Goal: Task Accomplishment & Management: Complete application form

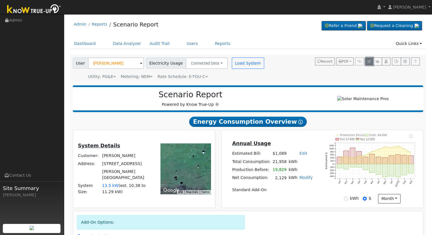
click at [370, 62] on icon "button" at bounding box center [369, 61] width 3 height 3
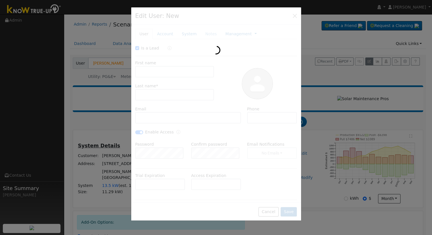
checkbox input "true"
type input "[PERSON_NAME]"
type input "Marquez"
type input "[EMAIL_ADDRESS][DOMAIN_NAME]"
type input "559-696-4925"
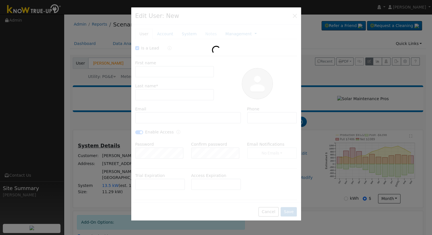
checkbox input "true"
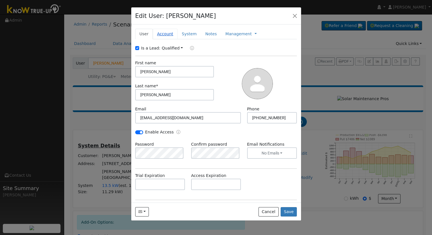
click at [161, 32] on link "Account" at bounding box center [165, 34] width 25 height 11
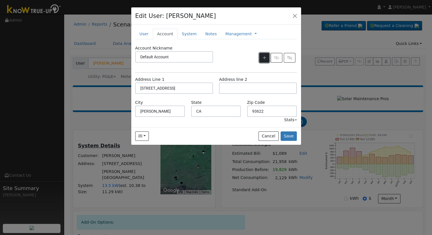
click at [263, 57] on button "button" at bounding box center [264, 58] width 10 height 10
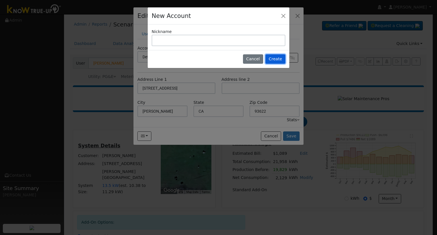
click at [276, 59] on button "Create" at bounding box center [275, 59] width 20 height 10
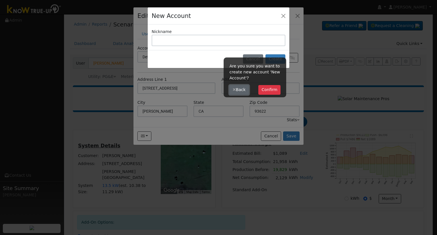
click at [235, 90] on button "Back" at bounding box center [238, 90] width 19 height 10
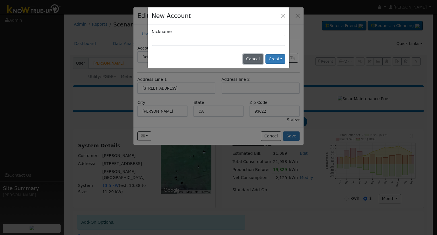
click at [255, 59] on button "Cancel" at bounding box center [253, 59] width 20 height 10
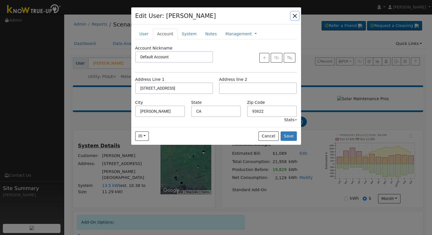
click at [294, 14] on button "button" at bounding box center [295, 16] width 8 height 8
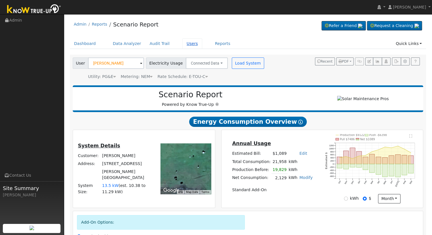
click at [182, 43] on link "Users" at bounding box center [192, 43] width 20 height 11
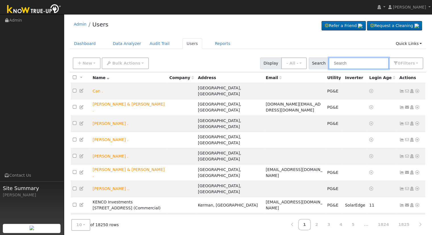
click at [368, 61] on input "text" at bounding box center [359, 63] width 60 height 12
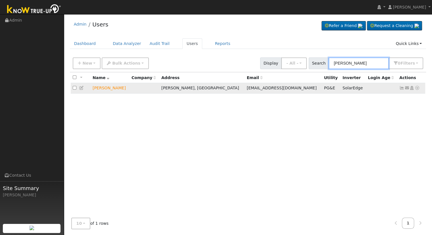
type input "[PERSON_NAME]"
click at [418, 88] on icon at bounding box center [417, 88] width 5 height 4
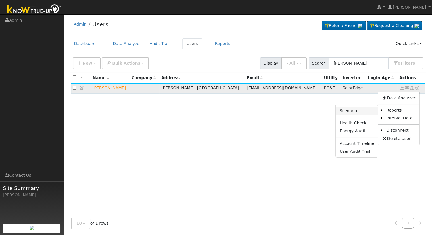
click at [358, 112] on link "Scenario" at bounding box center [357, 111] width 42 height 8
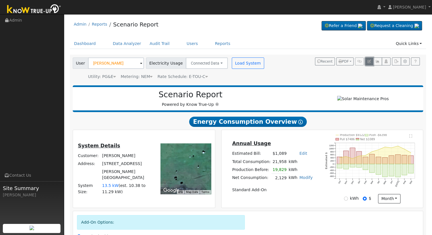
click at [371, 60] on icon "button" at bounding box center [369, 61] width 3 height 3
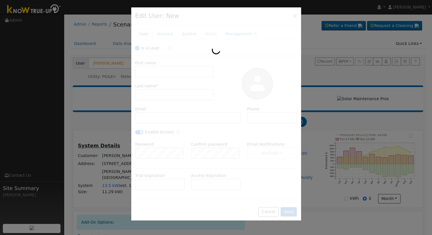
checkbox input "true"
type input "[PERSON_NAME]"
type input "Marquez"
type input "[EMAIL_ADDRESS][DOMAIN_NAME]"
type input "559-696-4925"
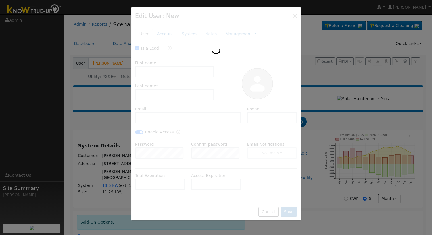
checkbox input "true"
type input "Default Account"
type input "7416 Road 7"
type input "Firebaugh"
type input "CA"
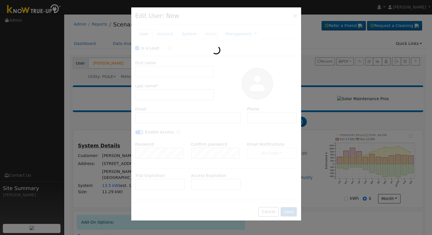
type input "93622"
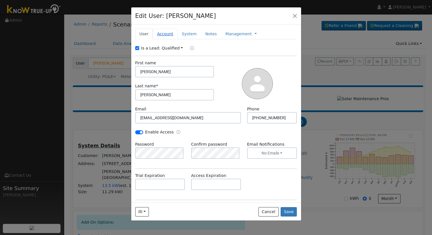
click at [161, 36] on link "Account" at bounding box center [165, 34] width 25 height 11
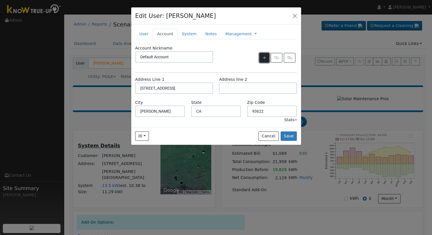
click at [264, 57] on icon "button" at bounding box center [264, 58] width 3 height 4
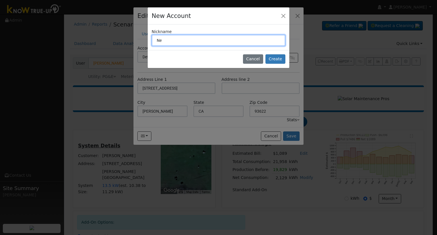
type input "N"
type input "1754 Ramirez Dr"
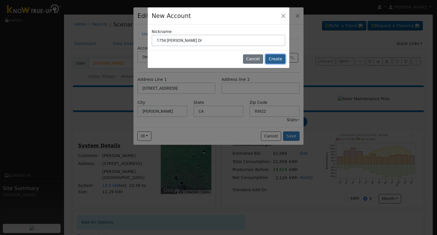
click at [278, 57] on button "Create" at bounding box center [275, 59] width 20 height 10
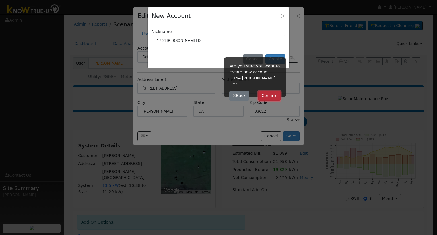
click at [277, 91] on button "Confirm" at bounding box center [269, 96] width 22 height 10
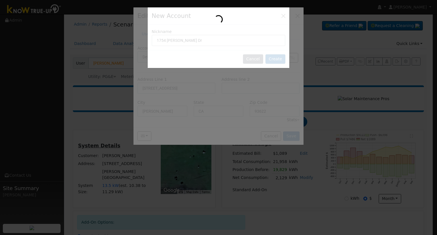
type input "1754 Ramirez Dr"
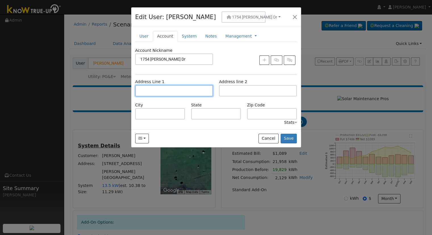
click at [200, 88] on input "text" at bounding box center [174, 90] width 78 height 11
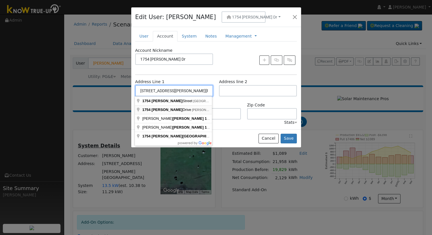
type input "1754 Ramirez Drive"
type input "Firebaugh"
type input "CA"
type input "93622"
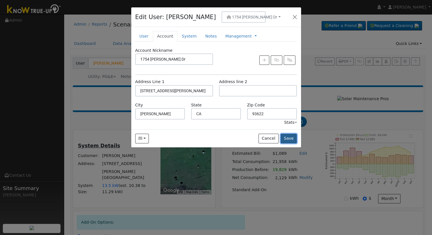
click at [289, 137] on button "Save" at bounding box center [289, 139] width 16 height 10
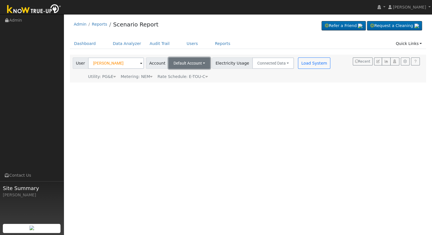
click at [176, 65] on span "Default Account" at bounding box center [188, 63] width 28 height 5
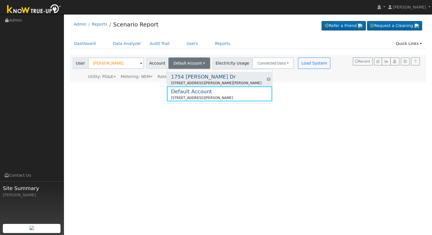
click at [188, 80] on div "1754 Ramirez Dr" at bounding box center [216, 77] width 90 height 8
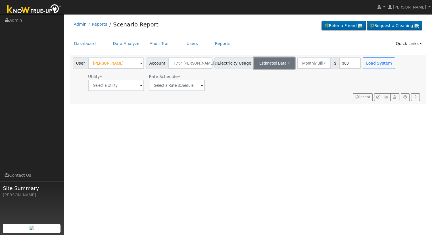
click at [270, 63] on button "Estimated Data" at bounding box center [274, 62] width 41 height 11
click at [264, 77] on link "Connected Data" at bounding box center [274, 76] width 40 height 8
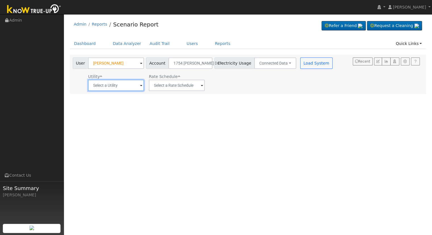
click at [104, 87] on input "text" at bounding box center [116, 85] width 56 height 11
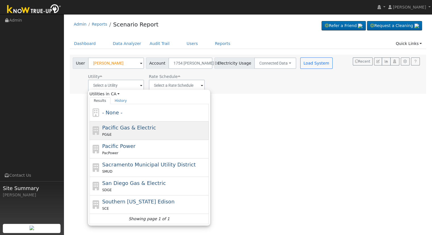
click at [140, 134] on div "PG&E" at bounding box center [154, 134] width 105 height 6
type input "Pacific Gas & Electric"
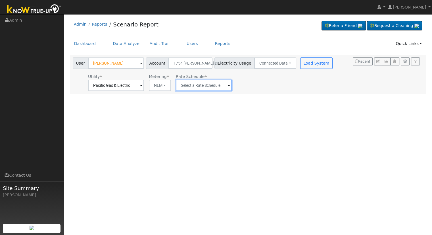
click at [185, 86] on input "text" at bounding box center [204, 85] width 56 height 11
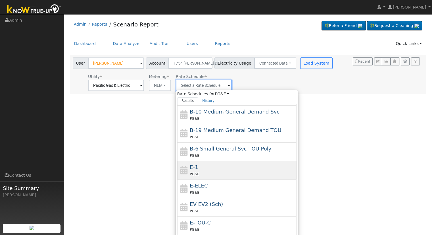
scroll to position [98, 0]
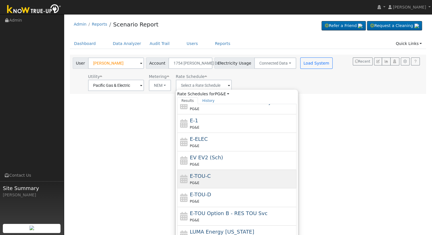
click at [217, 176] on div "E-TOU-C PG&E" at bounding box center [242, 179] width 105 height 14
type input "E-TOU-C"
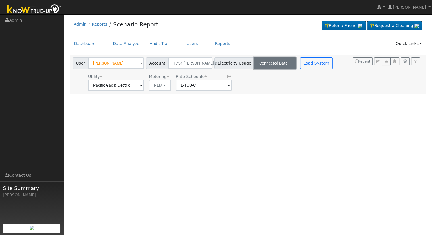
click at [271, 60] on button "Connected Data" at bounding box center [275, 62] width 42 height 11
click at [267, 83] on link "Estimated Data" at bounding box center [276, 84] width 40 height 8
